Goal: Information Seeking & Learning: Learn about a topic

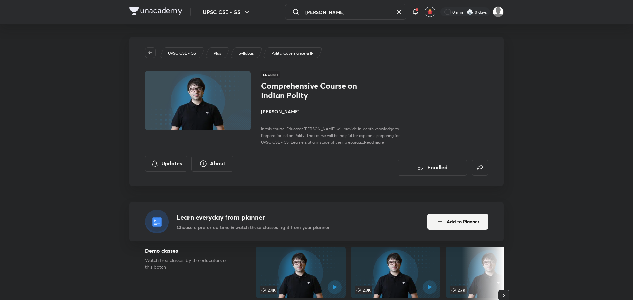
type input "[PERSON_NAME]"
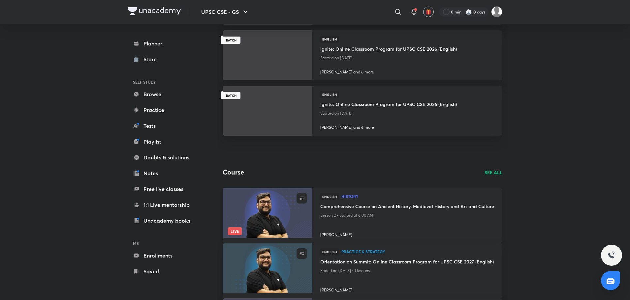
scroll to position [231, 0]
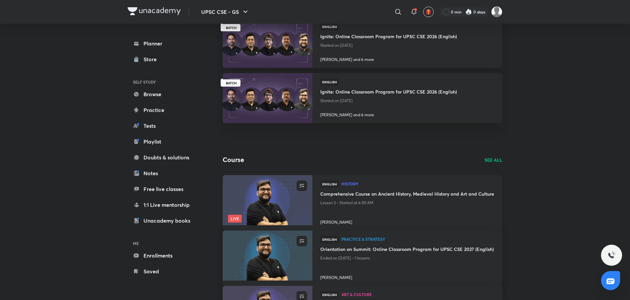
click at [284, 207] on img at bounding box center [267, 200] width 91 height 51
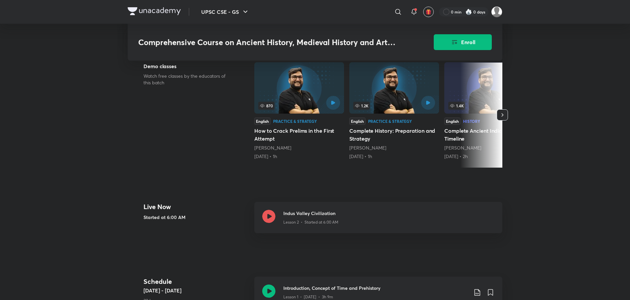
scroll to position [198, 0]
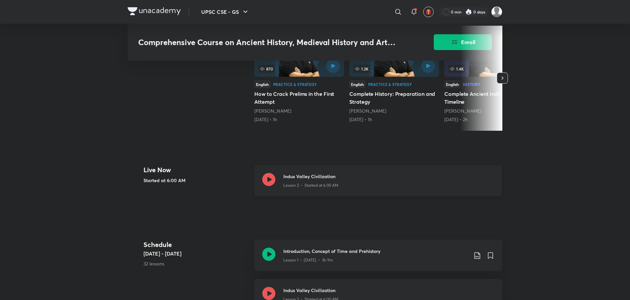
click at [269, 174] on icon at bounding box center [268, 179] width 13 height 13
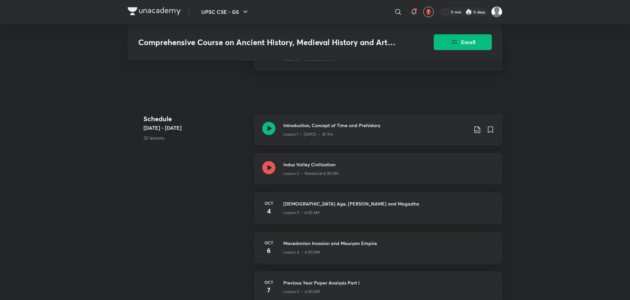
scroll to position [363, 0]
